Goal: Transaction & Acquisition: Purchase product/service

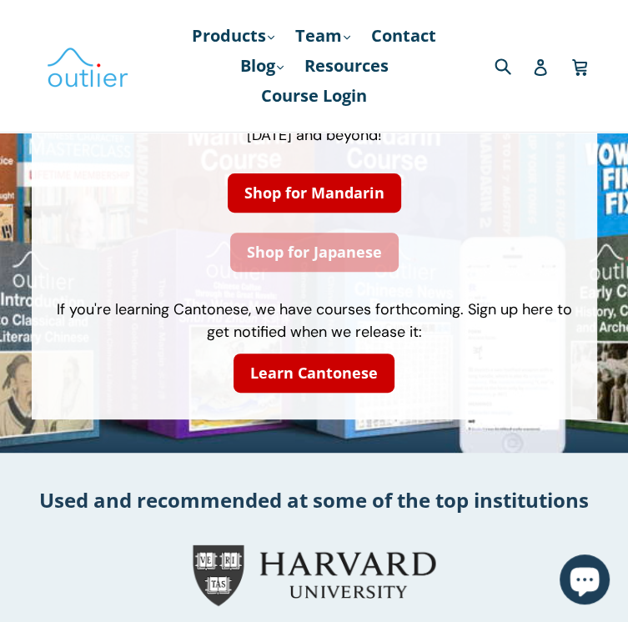
scroll to position [83, 0]
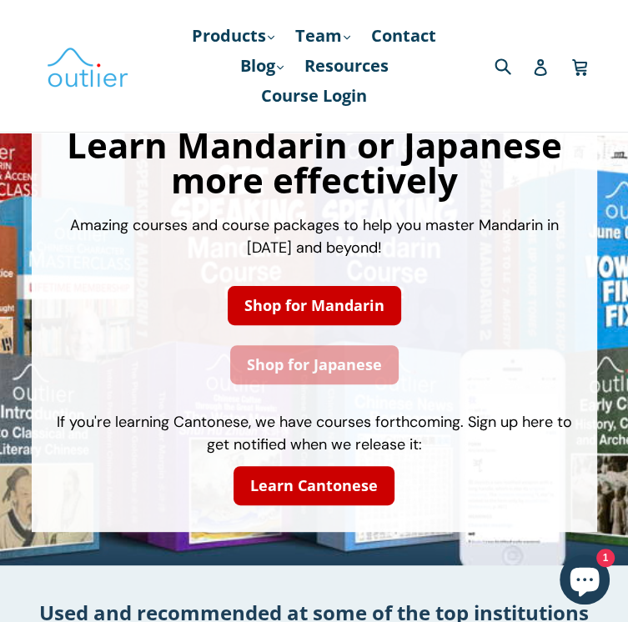
click at [399, 345] on link "Shop for Japanese" at bounding box center [314, 364] width 168 height 39
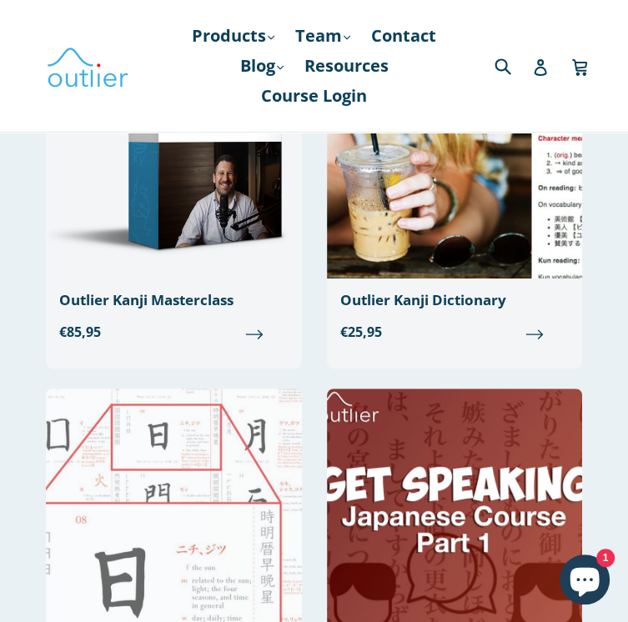
scroll to position [244, 0]
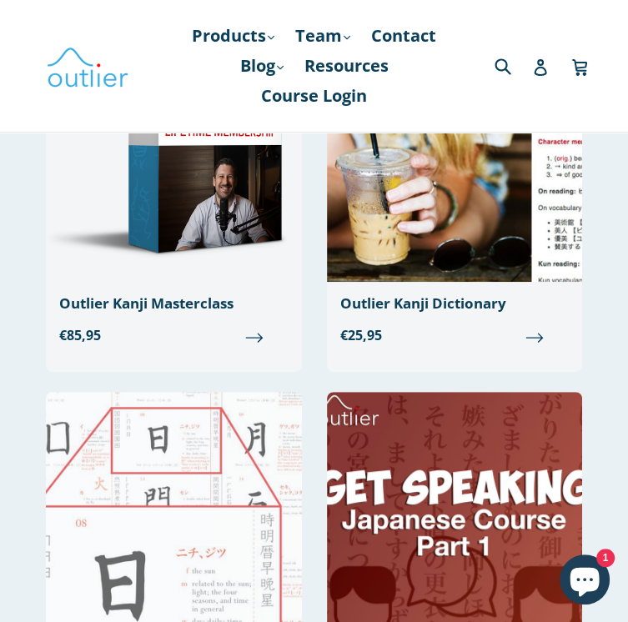
click at [214, 480] on img at bounding box center [174, 536] width 256 height 288
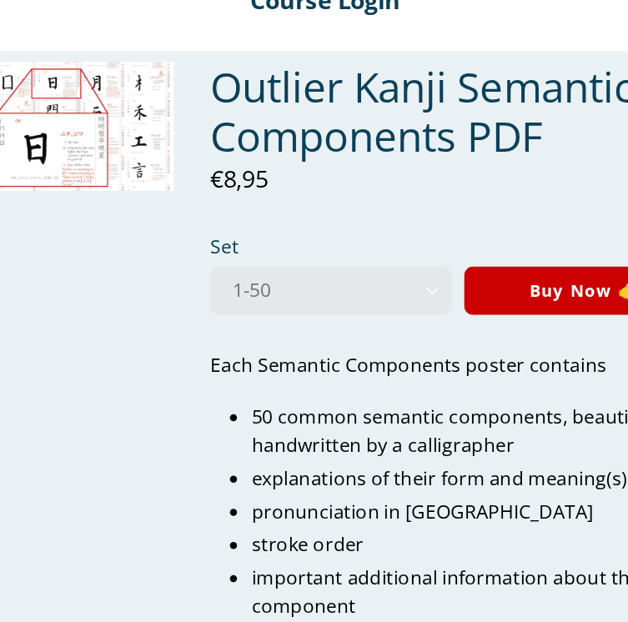
scroll to position [5, 0]
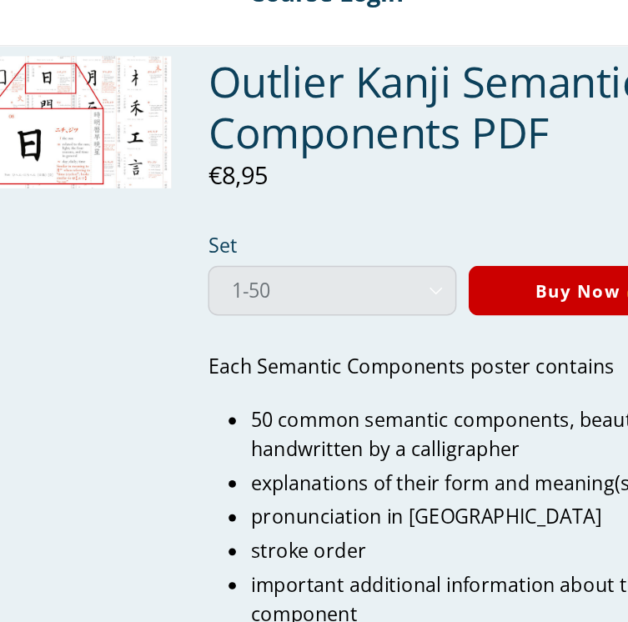
click at [327, 298] on select "1-50 51-100 1-100" at bounding box center [318, 301] width 170 height 34
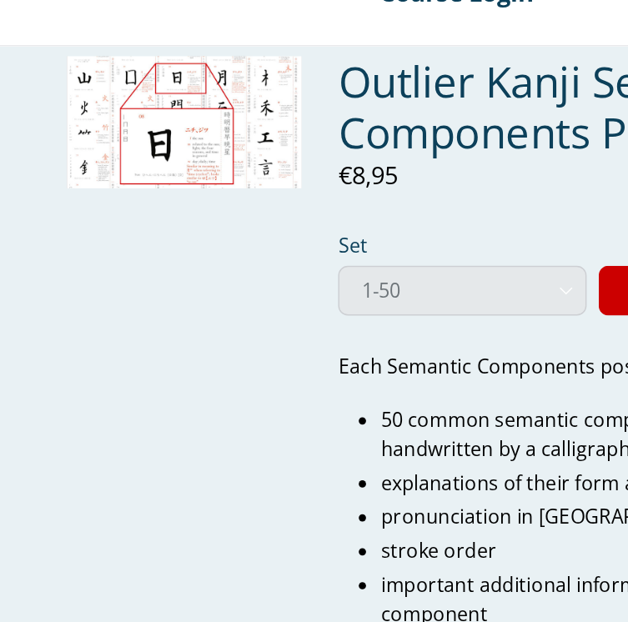
scroll to position [0, 0]
